Goal: Information Seeking & Learning: Learn about a topic

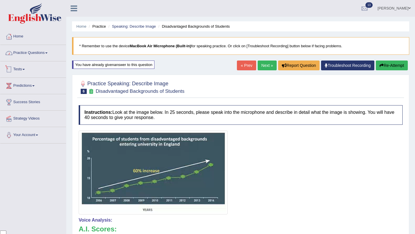
click at [48, 54] on link "Practice Questions" at bounding box center [33, 52] width 66 height 14
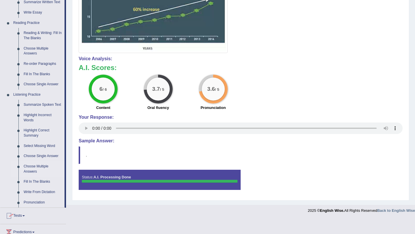
scroll to position [223, 0]
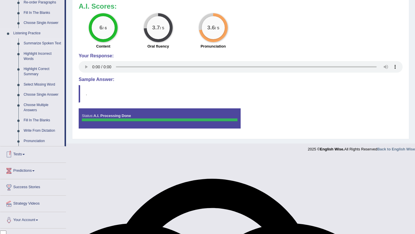
click at [45, 43] on link "Summarize Spoken Text" at bounding box center [42, 43] width 43 height 10
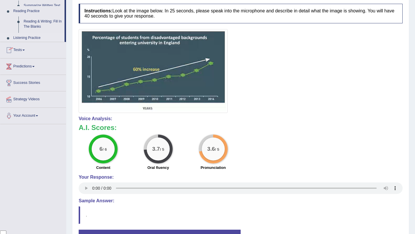
scroll to position [65, 0]
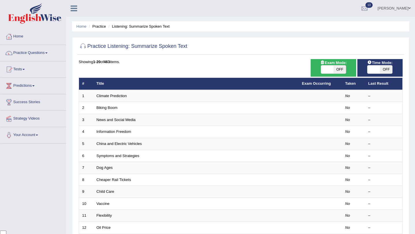
click at [341, 70] on span "OFF" at bounding box center [339, 69] width 12 height 8
checkbox input "true"
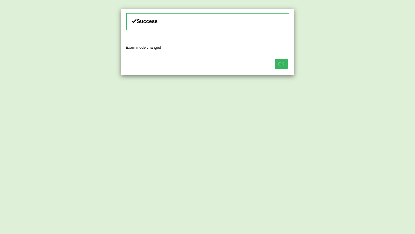
click at [280, 65] on button "OK" at bounding box center [281, 64] width 13 height 10
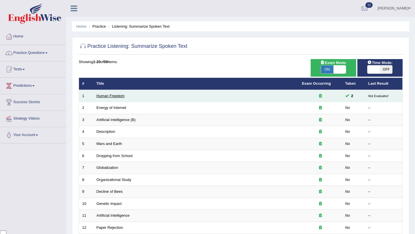
click at [119, 94] on link "Human Freedom" at bounding box center [110, 96] width 28 height 4
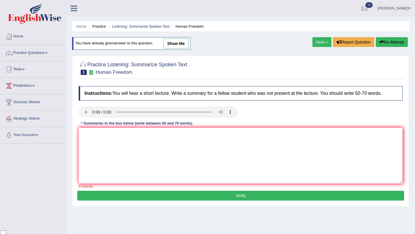
click at [174, 42] on link "show me" at bounding box center [175, 44] width 25 height 10
type textarea "The audio was about human freedom in business. To begin with, they emphasized c…"
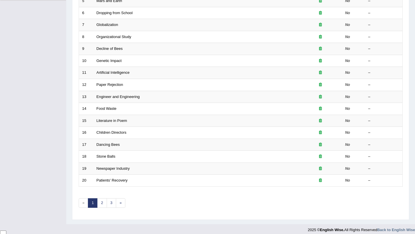
scroll to position [147, 0]
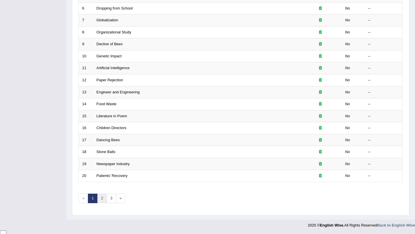
click at [100, 198] on link "2" at bounding box center [102, 199] width 10 height 10
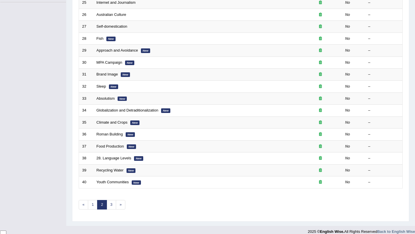
scroll to position [147, 0]
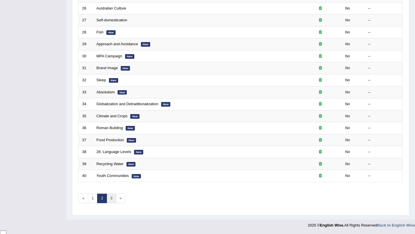
click at [111, 198] on link "3" at bounding box center [112, 199] width 10 height 10
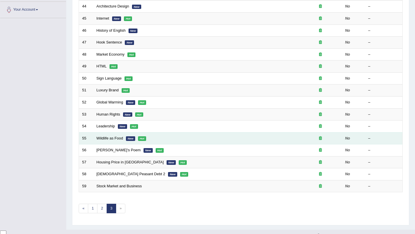
scroll to position [135, 0]
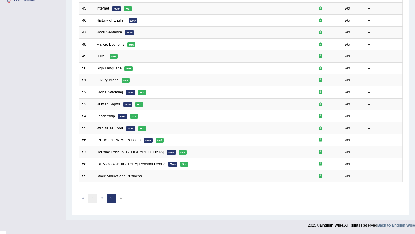
click at [88, 199] on link "1" at bounding box center [93, 199] width 10 height 10
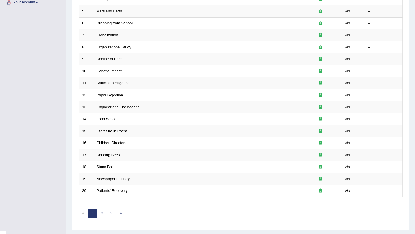
scroll to position [135, 0]
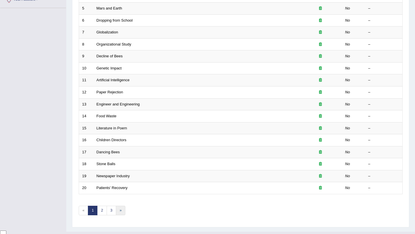
click at [121, 212] on link "»" at bounding box center [121, 211] width 10 height 10
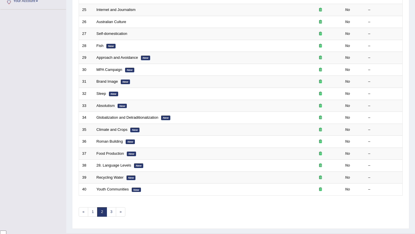
scroll to position [147, 0]
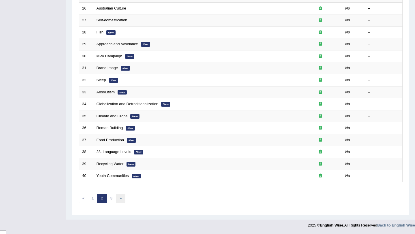
click at [119, 196] on link "»" at bounding box center [121, 199] width 10 height 10
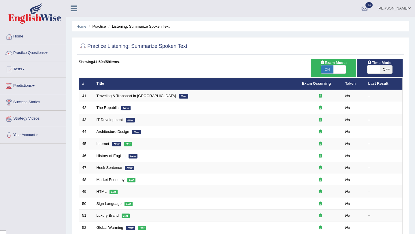
scroll to position [135, 0]
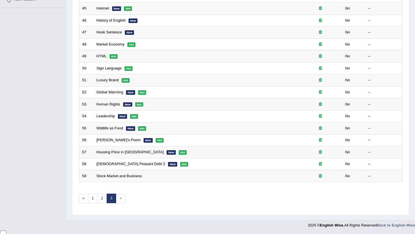
click at [120, 197] on span "»" at bounding box center [121, 199] width 10 height 10
click at [120, 199] on span "»" at bounding box center [121, 199] width 10 height 10
click at [88, 200] on link "1" at bounding box center [93, 199] width 10 height 10
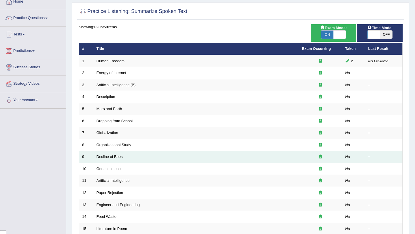
scroll to position [36, 0]
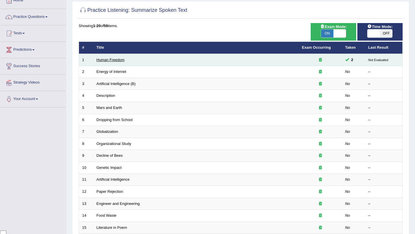
click at [116, 60] on link "Human Freedom" at bounding box center [110, 60] width 28 height 4
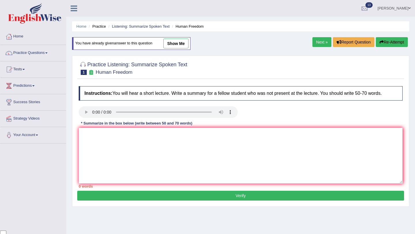
click at [169, 44] on link "show me" at bounding box center [175, 44] width 25 height 10
type textarea "The audio was about human freedom in business. To begin with, they emphasized c…"
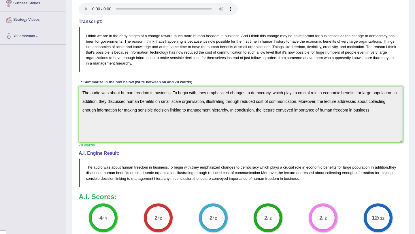
scroll to position [100, 0]
